Goal: Task Accomplishment & Management: Use online tool/utility

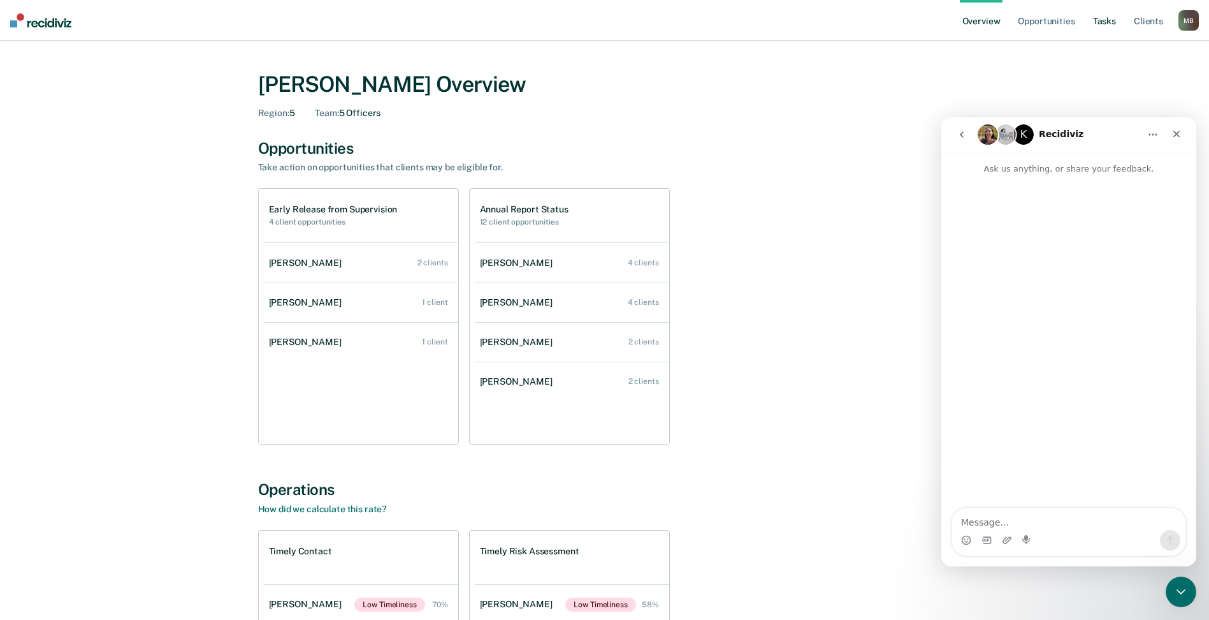
click at [1110, 22] on link "Tasks" at bounding box center [1105, 20] width 28 height 41
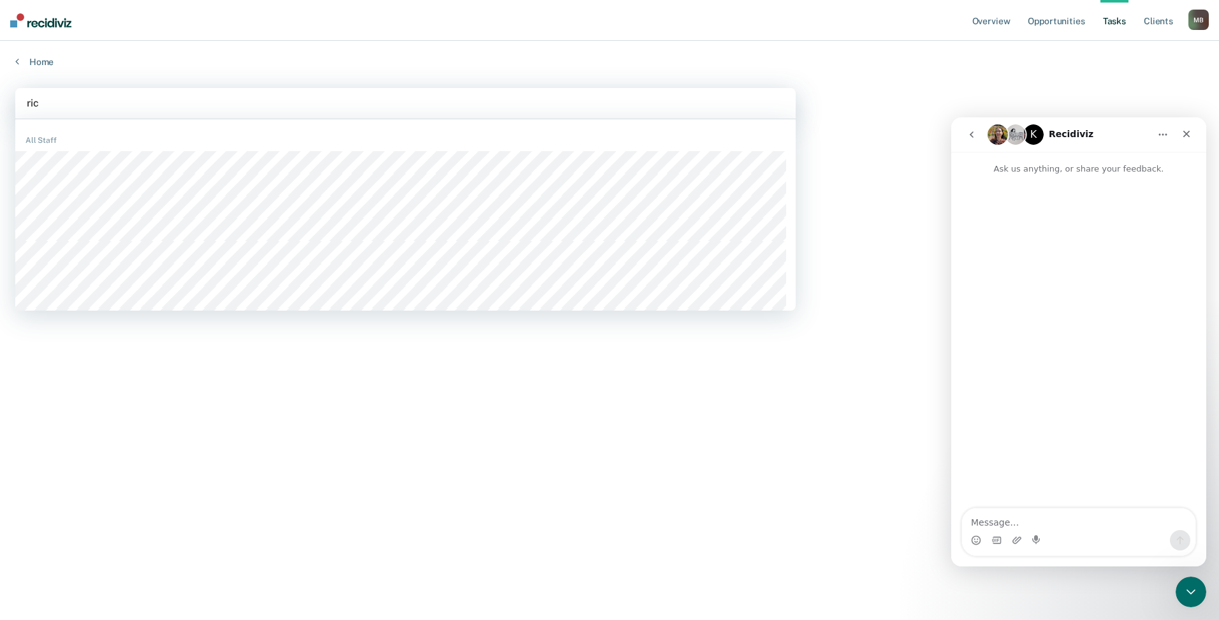
type input "rico"
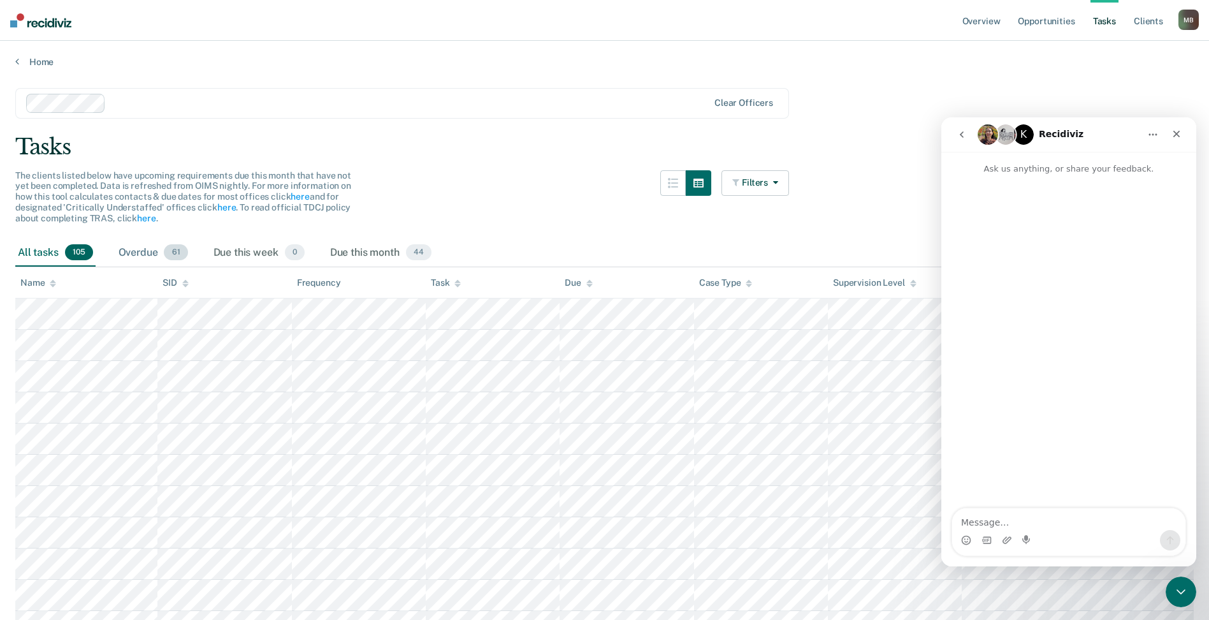
click at [149, 254] on div "Overdue 61" at bounding box center [153, 253] width 75 height 28
click at [410, 256] on span "44" at bounding box center [418, 252] width 25 height 17
click at [435, 279] on div "Task" at bounding box center [446, 282] width 30 height 11
click at [43, 63] on link "Home" at bounding box center [604, 61] width 1178 height 11
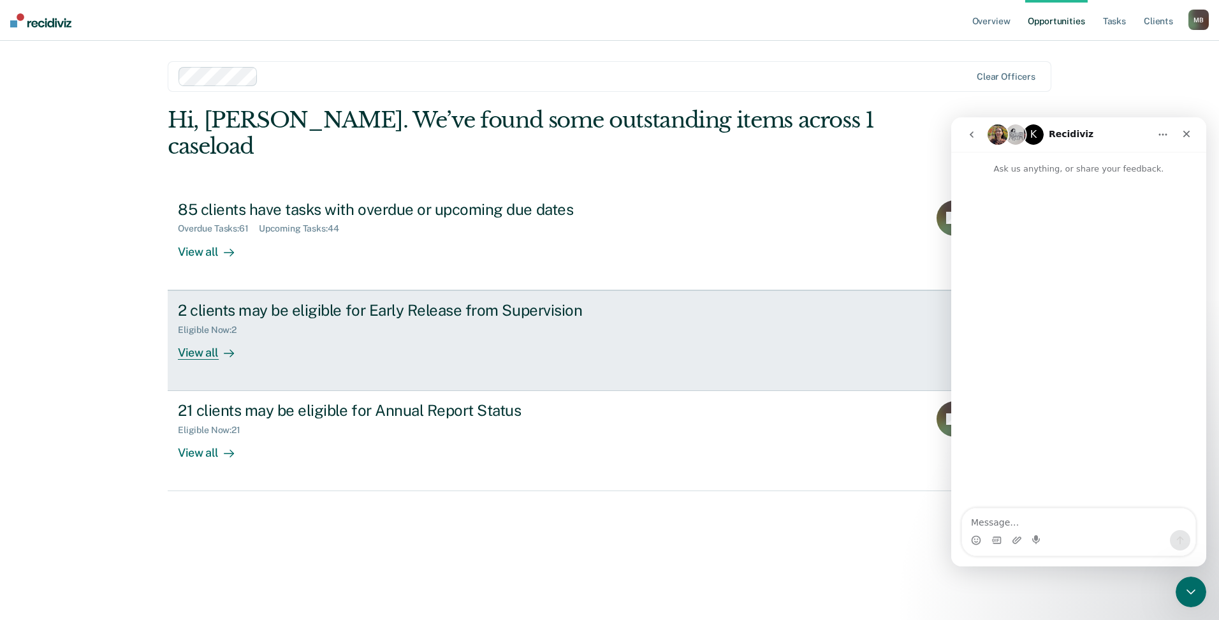
click at [195, 335] on div "View all" at bounding box center [213, 347] width 71 height 25
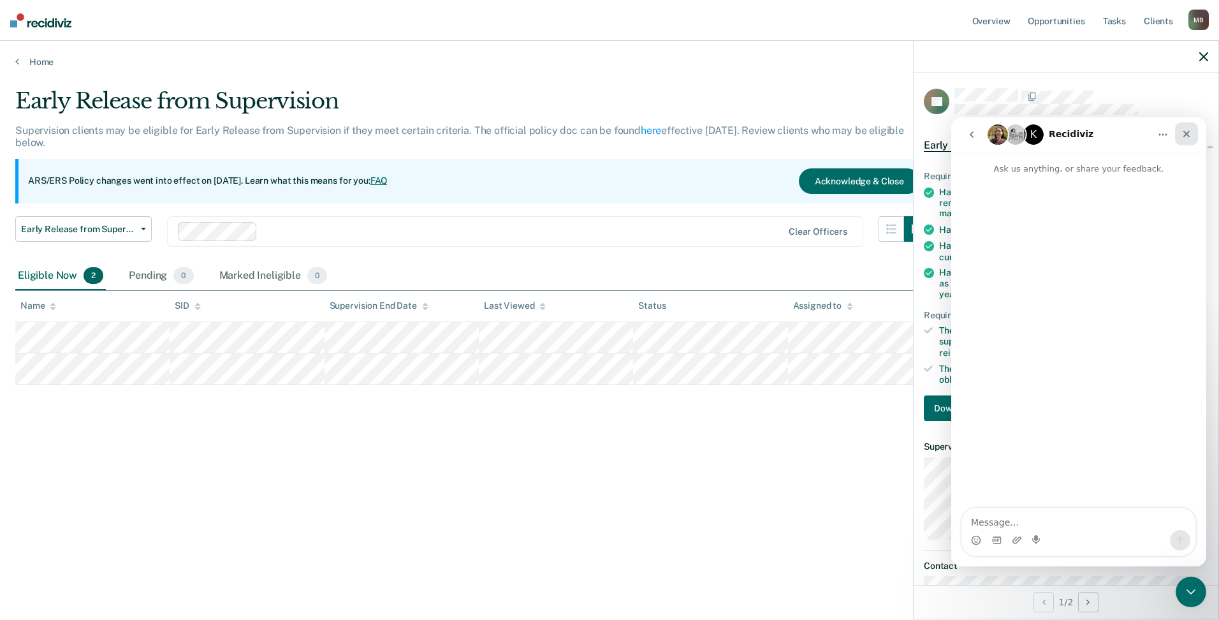
click at [1184, 138] on icon "Close" at bounding box center [1186, 134] width 10 height 10
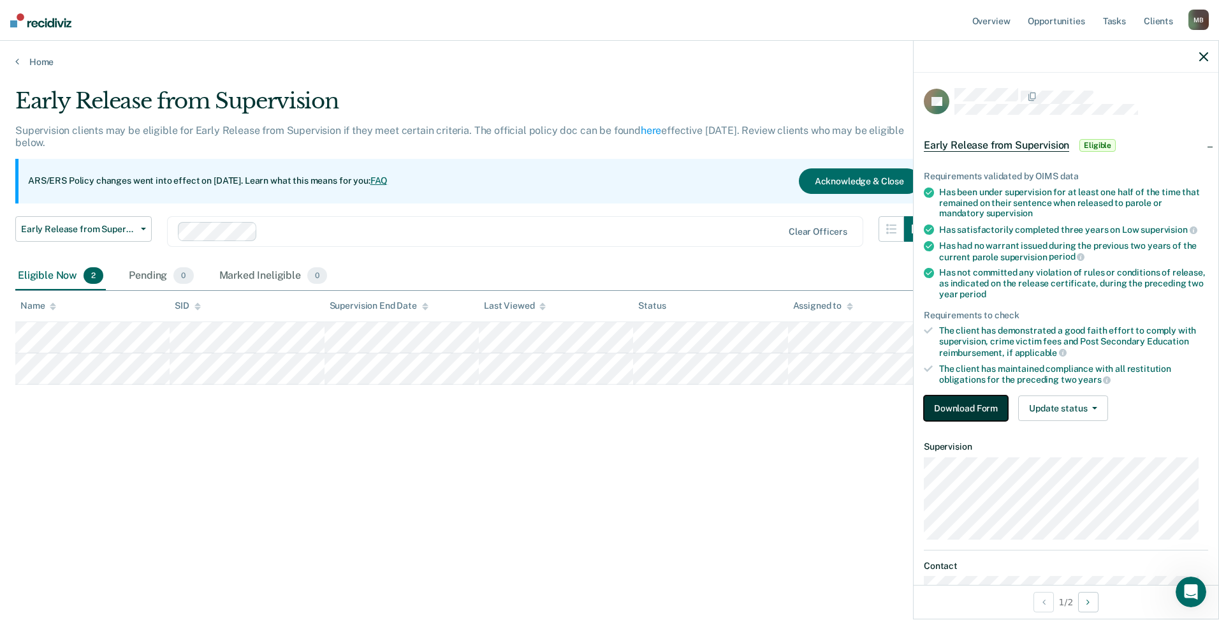
click at [969, 408] on button "Download Form" at bounding box center [966, 407] width 84 height 25
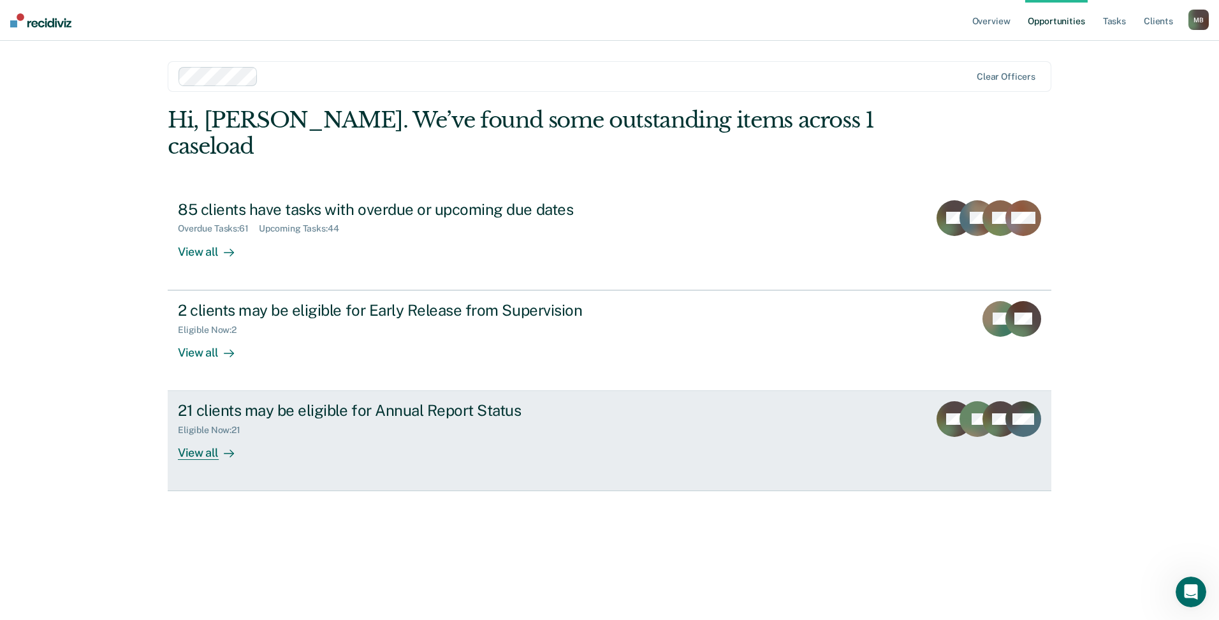
click at [214, 435] on div "View all" at bounding box center [213, 447] width 71 height 25
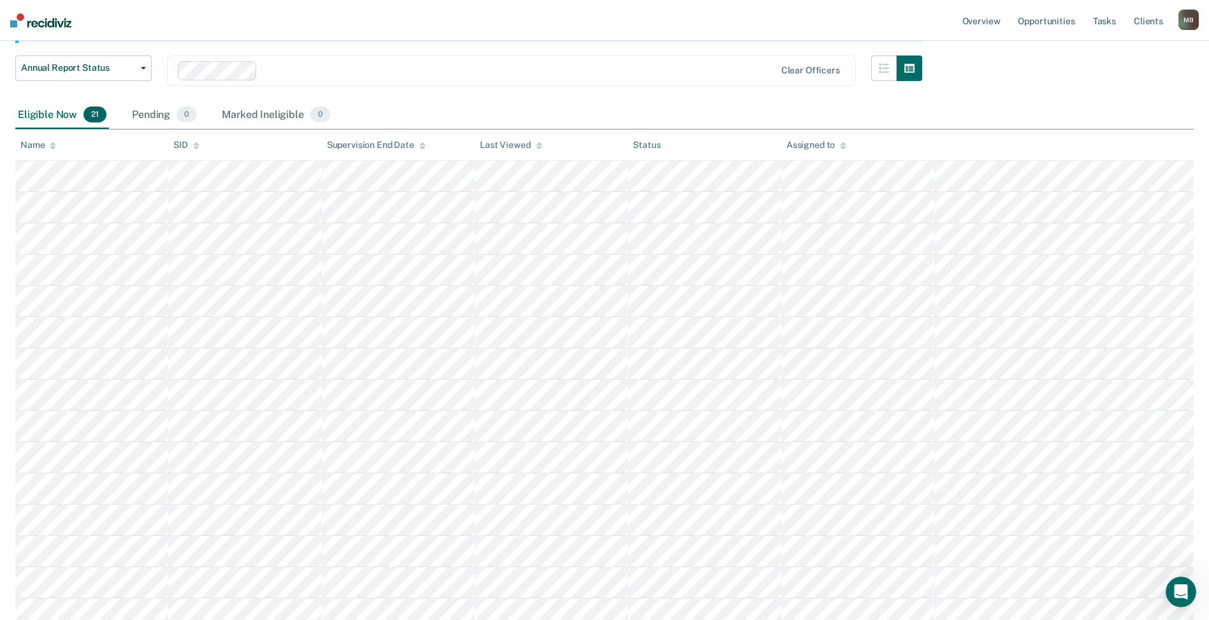
scroll to position [119, 0]
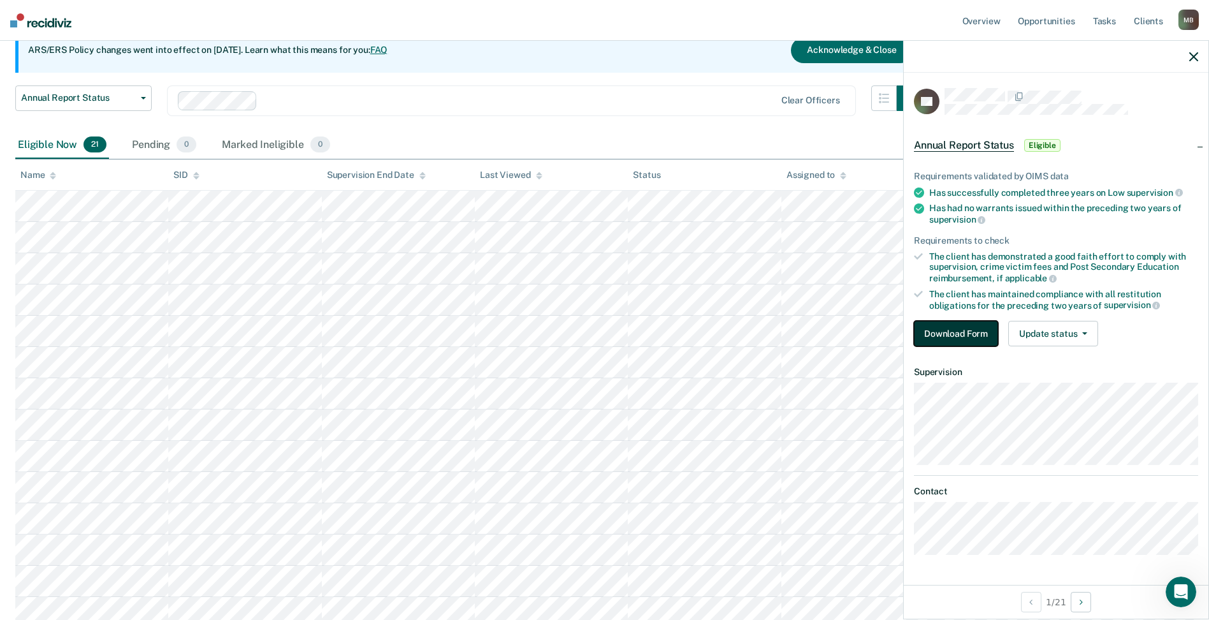
click at [985, 335] on button "Download Form" at bounding box center [956, 333] width 84 height 25
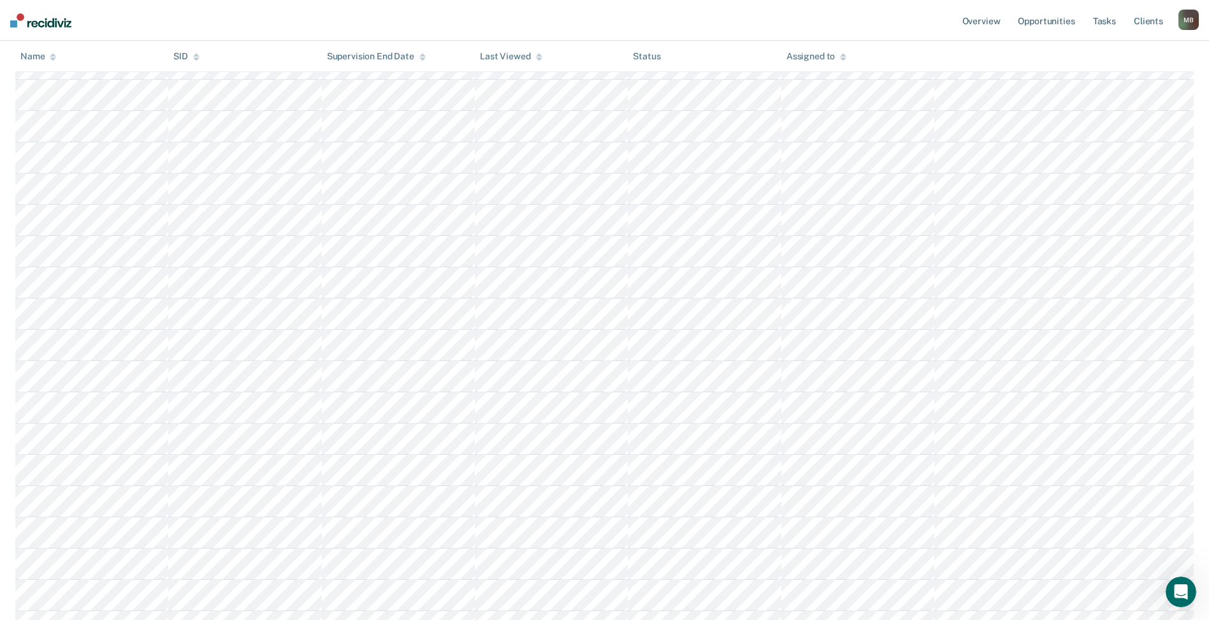
scroll to position [437, 0]
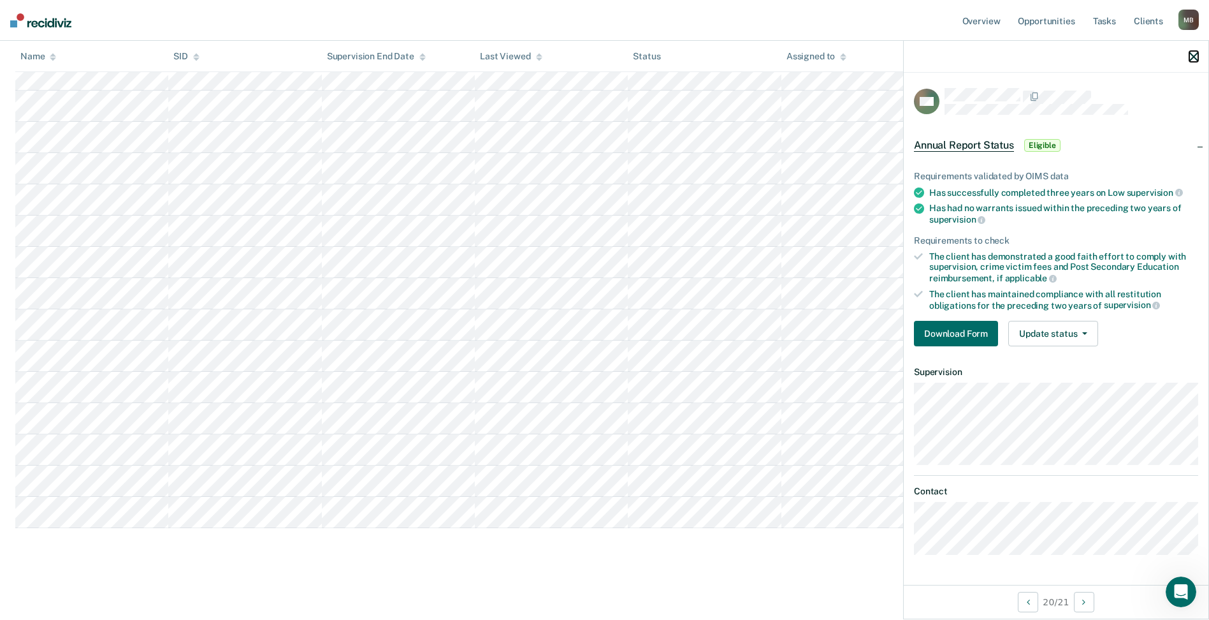
click at [1189, 57] on icon "button" at bounding box center [1193, 56] width 9 height 9
click at [982, 328] on button "Download Form" at bounding box center [956, 333] width 84 height 25
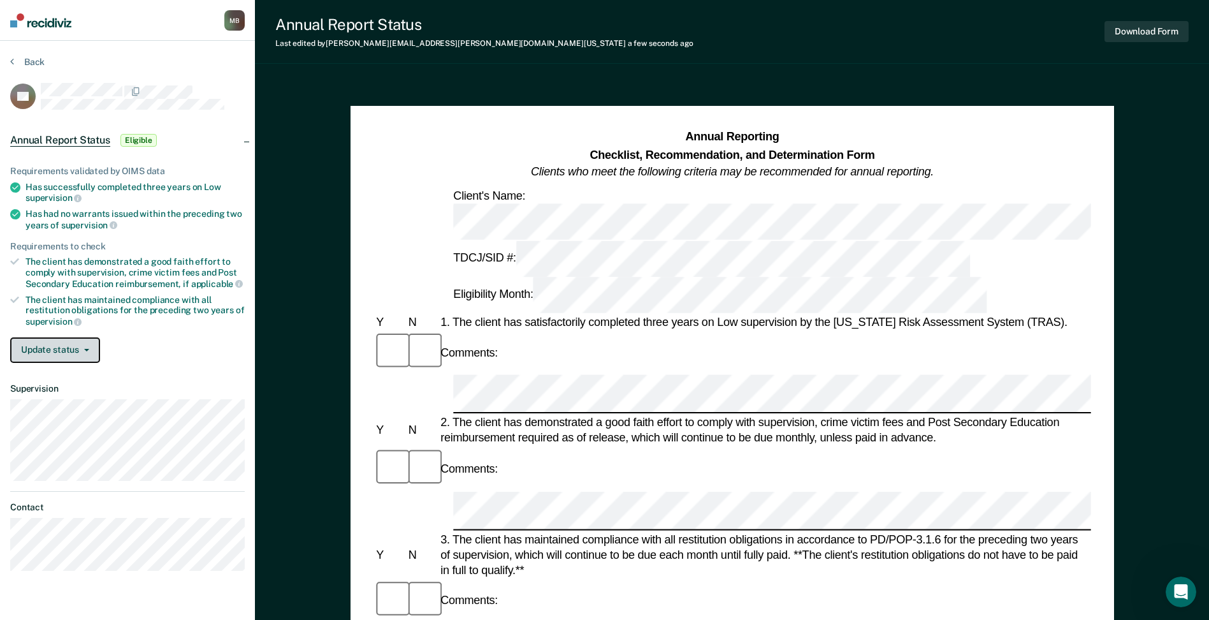
click at [88, 352] on button "Update status" at bounding box center [55, 349] width 90 height 25
click at [113, 328] on div "Requirements validated by OIMS data Has successfully completed three years on L…" at bounding box center [127, 259] width 255 height 228
click at [86, 344] on button "Update status" at bounding box center [55, 349] width 90 height 25
click at [180, 358] on div "Update status [PERSON_NAME] Mark Ineligible" at bounding box center [127, 349] width 235 height 25
